Goal: Task Accomplishment & Management: Manage account settings

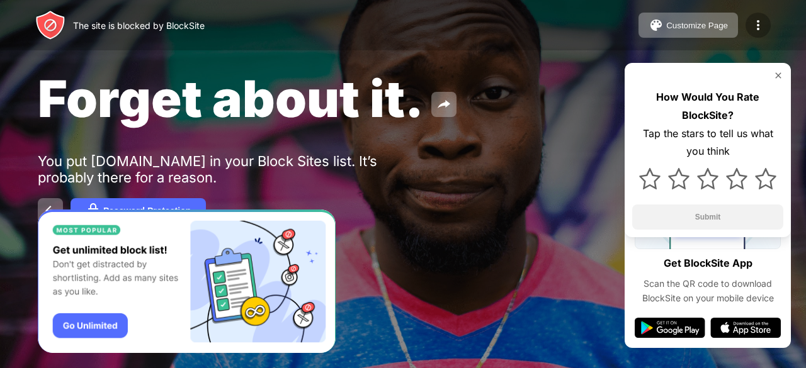
click at [713, 25] on img at bounding box center [757, 25] width 15 height 15
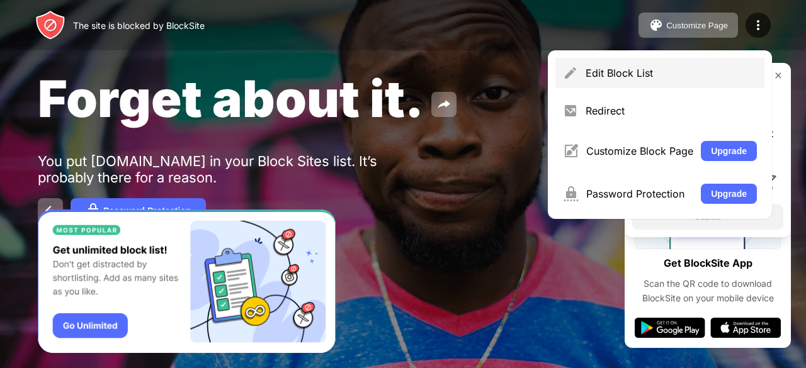
click at [645, 71] on div "Edit Block List" at bounding box center [670, 73] width 171 height 13
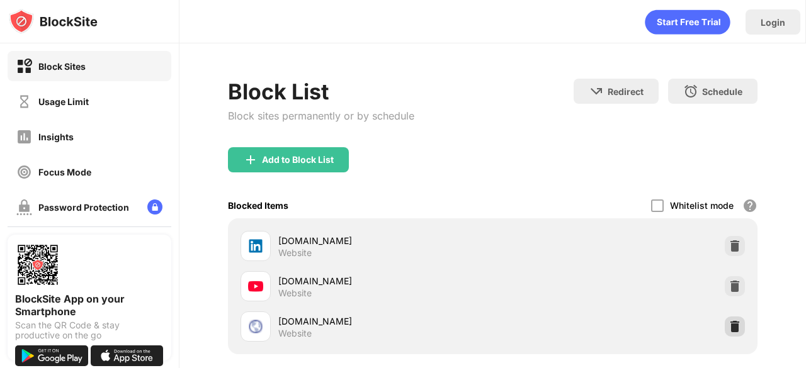
click at [713, 329] on img at bounding box center [734, 326] width 13 height 13
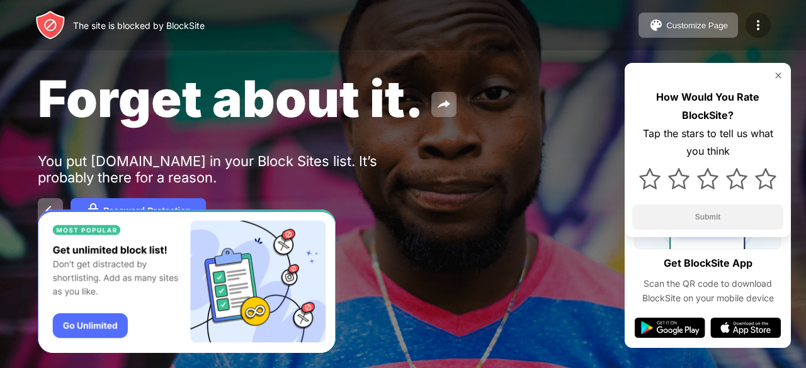
click at [757, 17] on div at bounding box center [757, 25] width 25 height 25
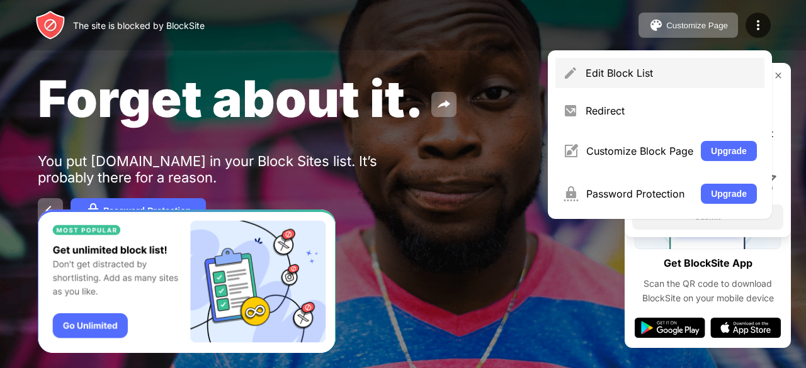
click at [616, 77] on div "Edit Block List" at bounding box center [670, 73] width 171 height 13
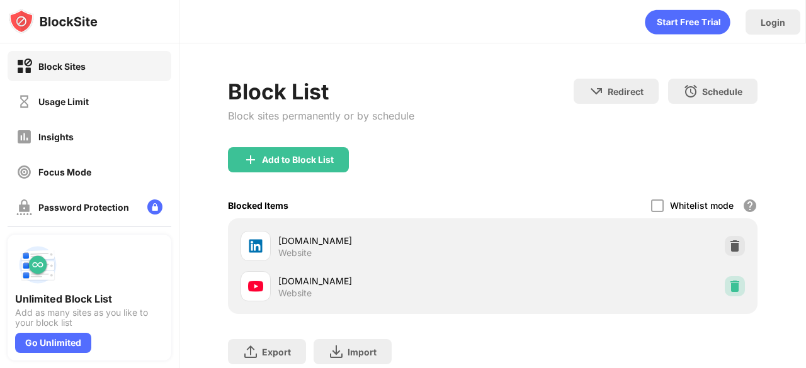
click at [728, 290] on img at bounding box center [734, 286] width 13 height 13
